Goal: Check status

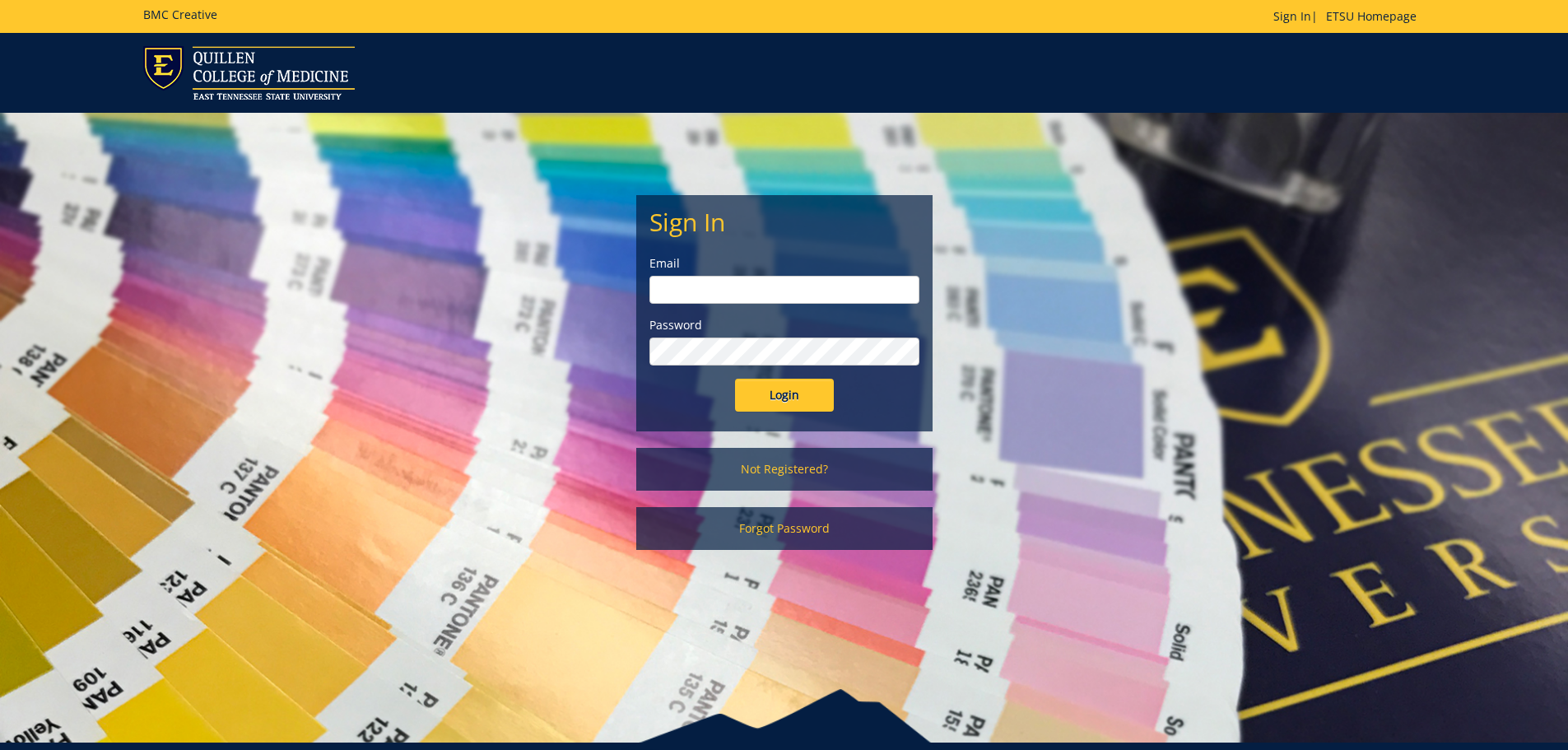
type input "[PERSON_NAME][EMAIL_ADDRESS][DOMAIN_NAME]"
click at [829, 393] on input "Login" at bounding box center [784, 396] width 99 height 33
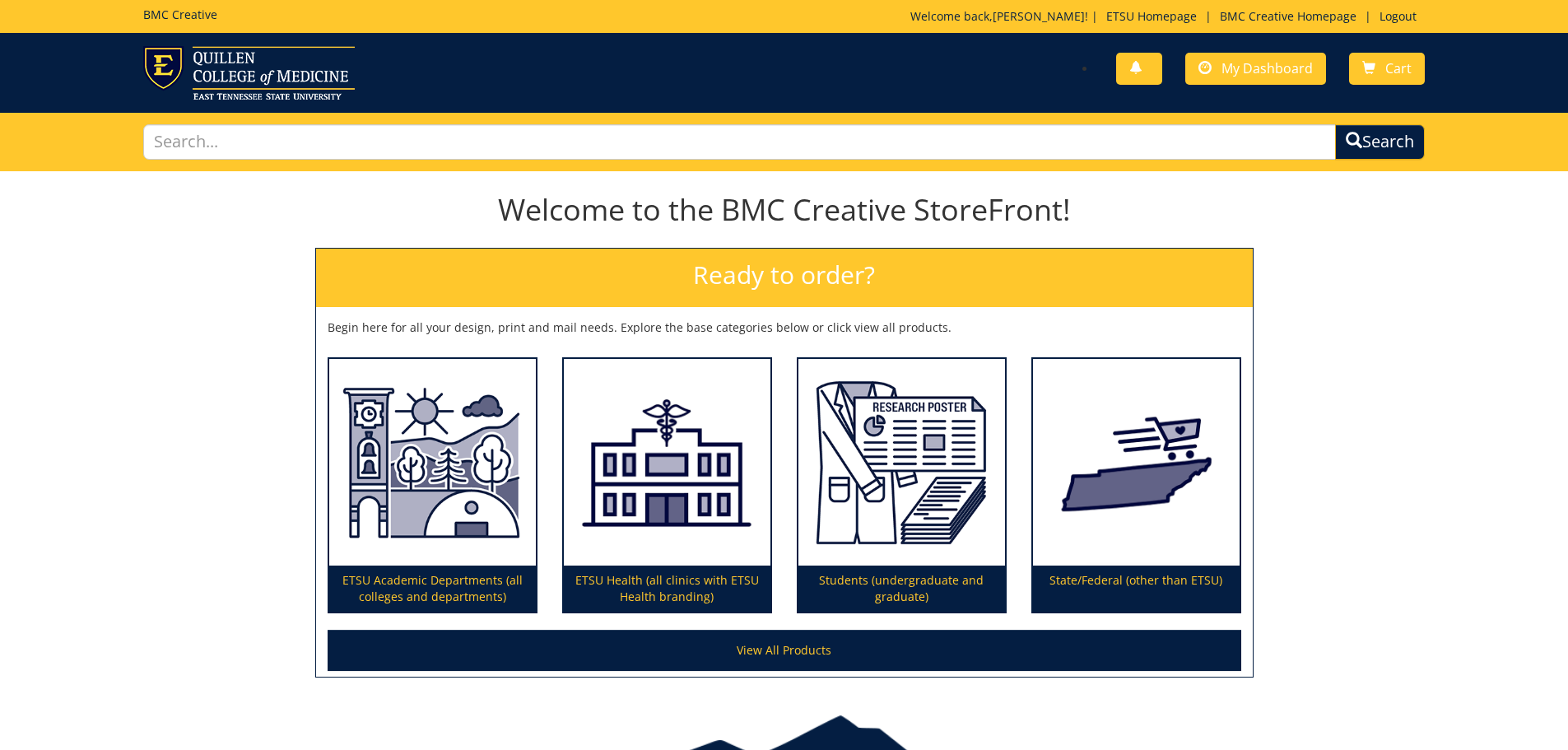
click at [1253, 85] on div "You have no new notifications My Dashboard Cart" at bounding box center [1110, 70] width 654 height 47
click at [1269, 59] on link "My Dashboard" at bounding box center [1255, 68] width 141 height 32
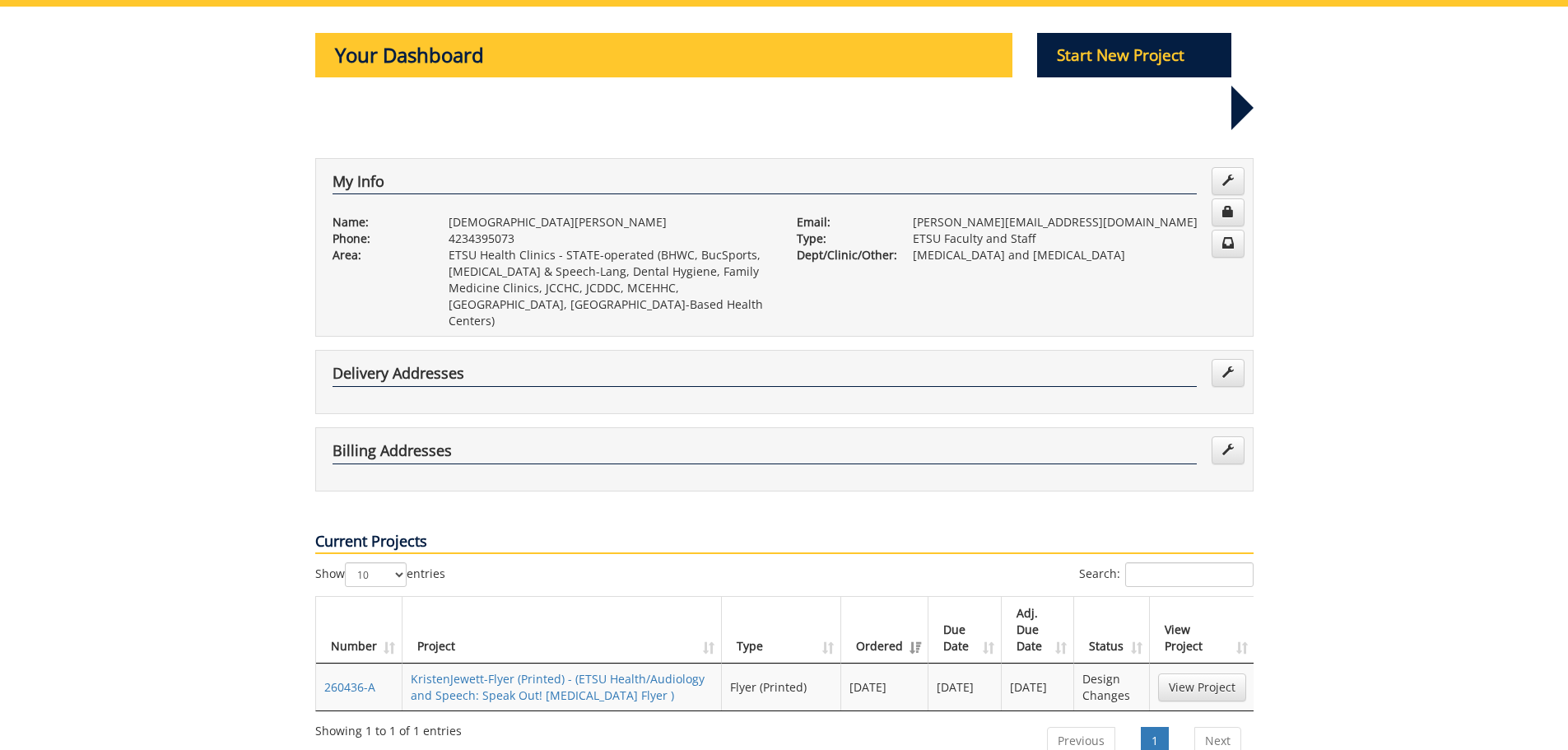
scroll to position [247, 0]
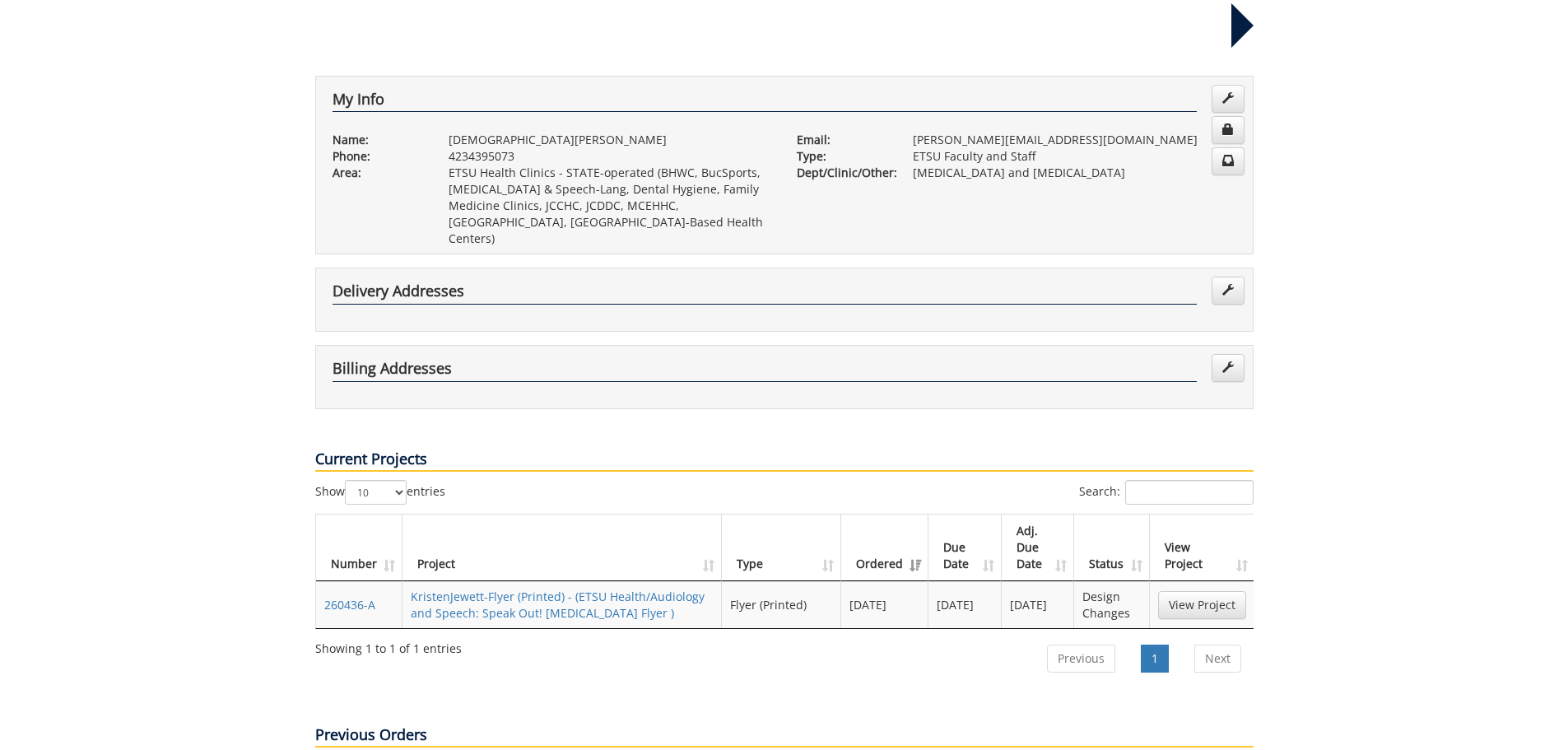
click at [554, 514] on table "Number Project Type Ordered Due Date Adj. Due Date Status View Project 260436-A…" at bounding box center [785, 571] width 940 height 116
click at [558, 588] on link "KristenJewett-Flyer (Printed) - (ETSU Health/Audiology and Speech: Speak Out! G…" at bounding box center [557, 604] width 294 height 32
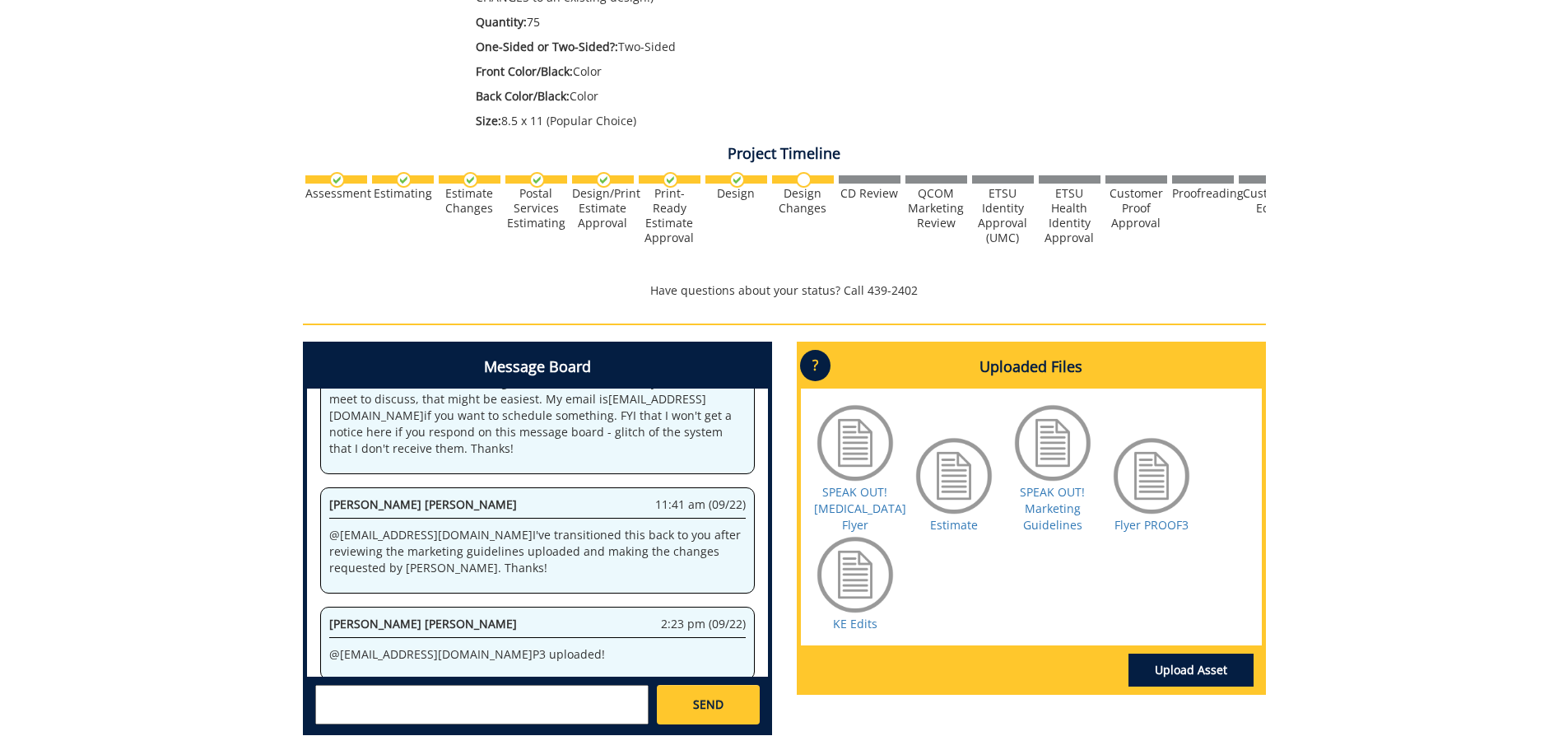
scroll to position [494, 0]
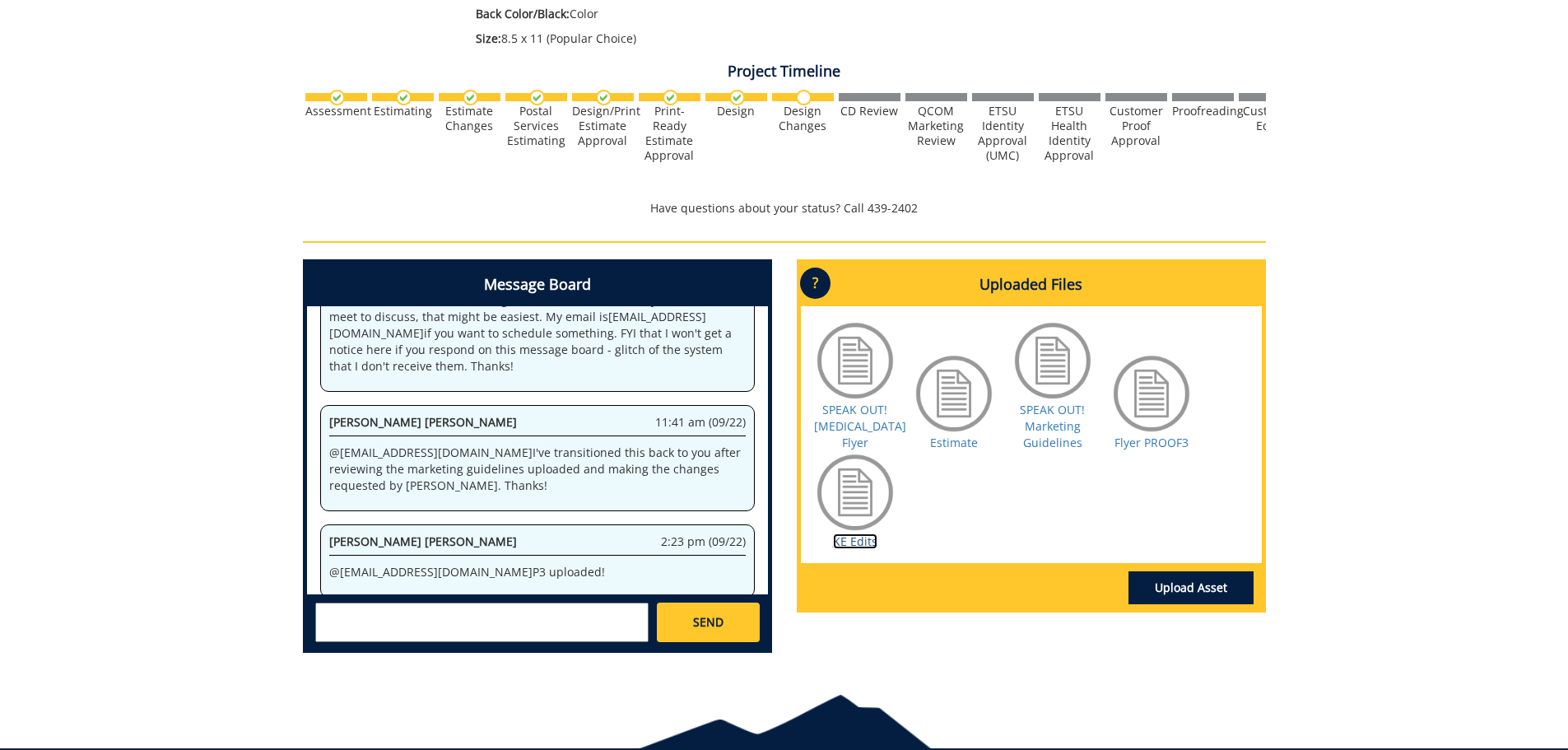
click at [859, 547] on link "KE Edits" at bounding box center [855, 541] width 45 height 16
